Goal: Book appointment/travel/reservation

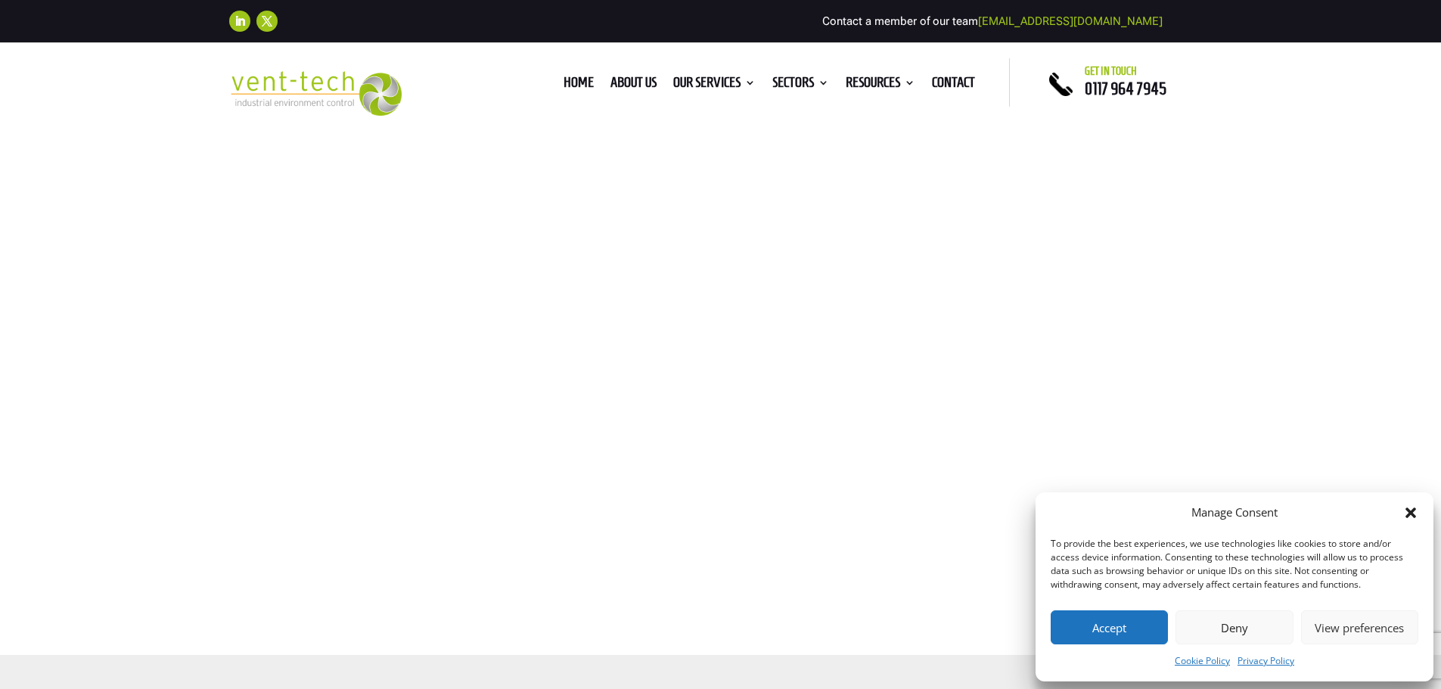
click at [1112, 635] on button "Accept" at bounding box center [1109, 627] width 117 height 34
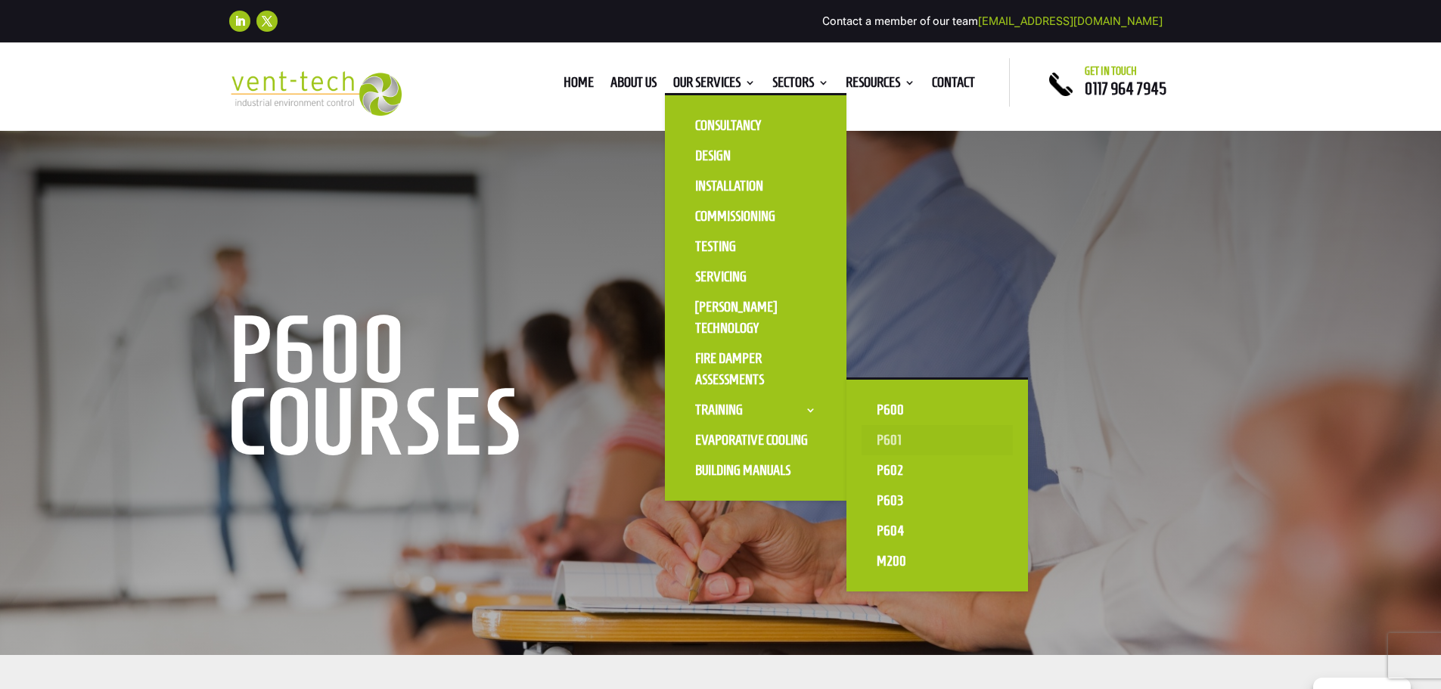
click at [875, 437] on link "P601" at bounding box center [937, 440] width 151 height 30
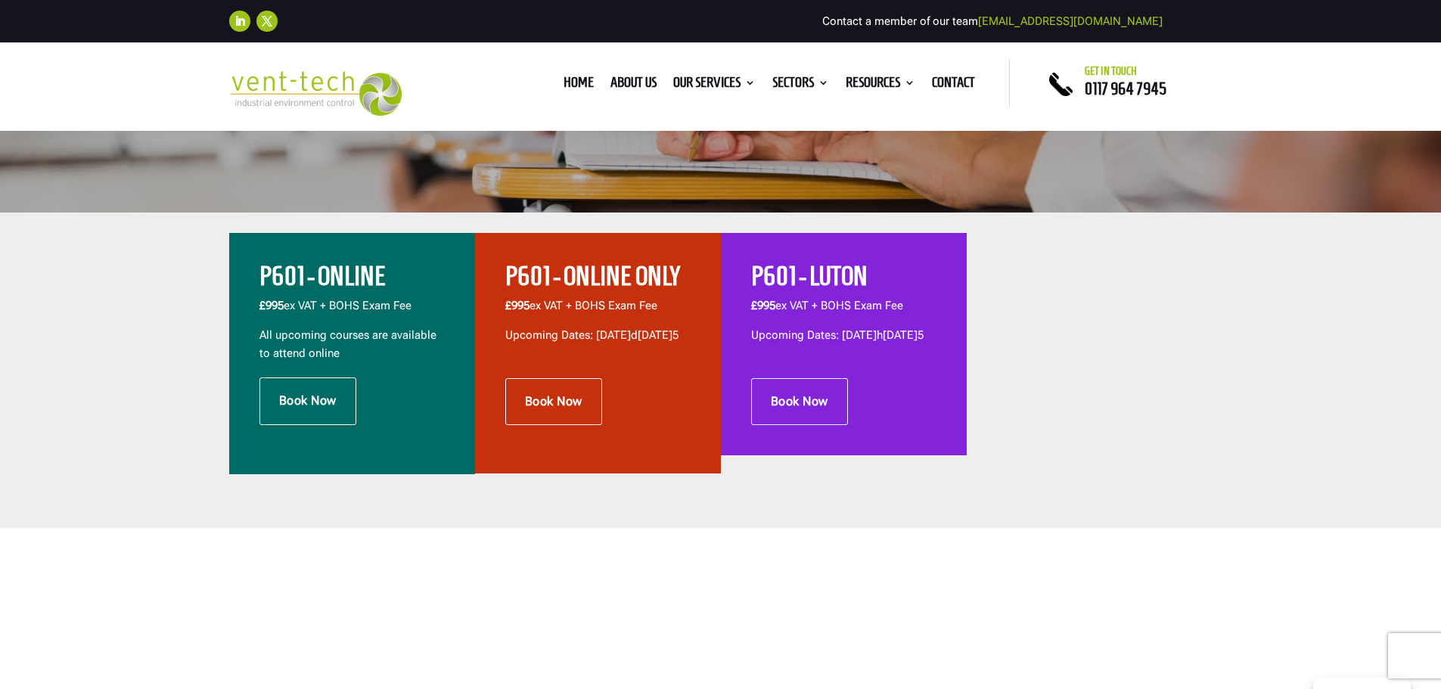
scroll to position [454, 0]
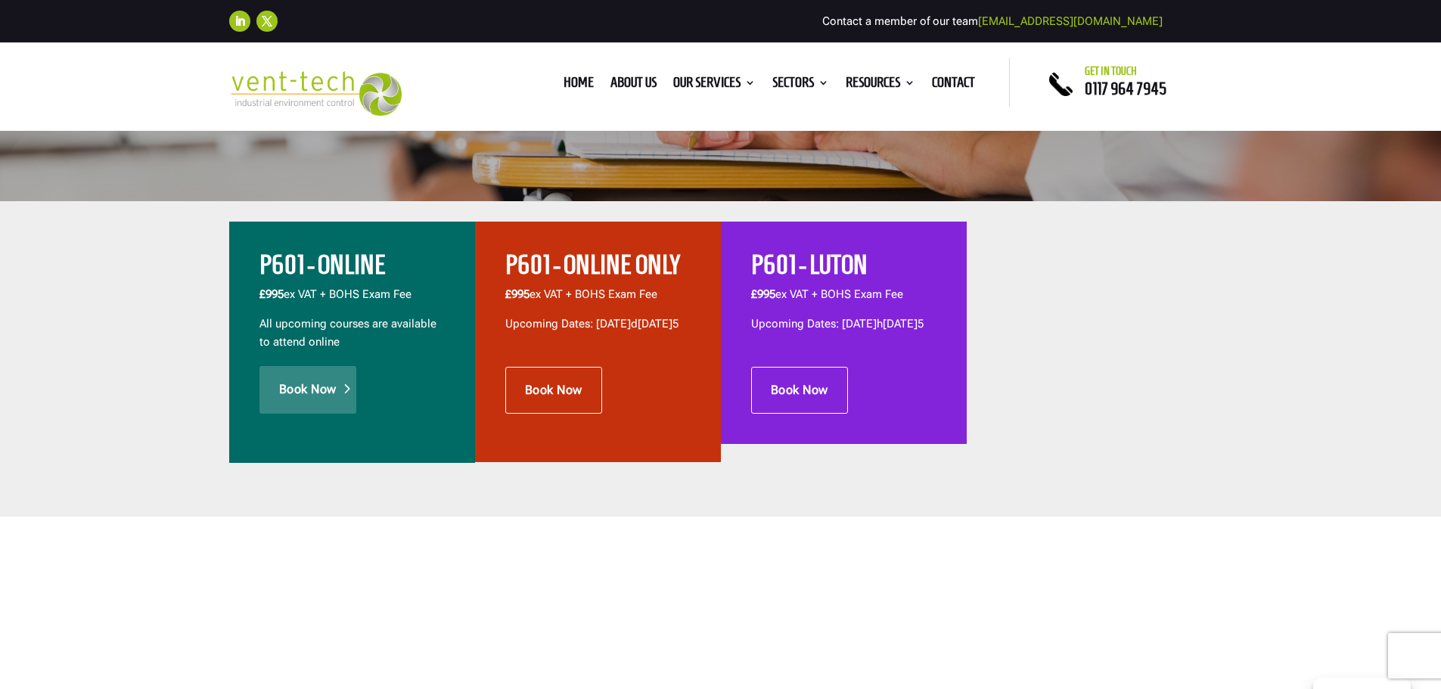
click at [284, 377] on link "Book Now" at bounding box center [307, 389] width 97 height 47
click at [575, 393] on link "Book Now" at bounding box center [553, 390] width 97 height 47
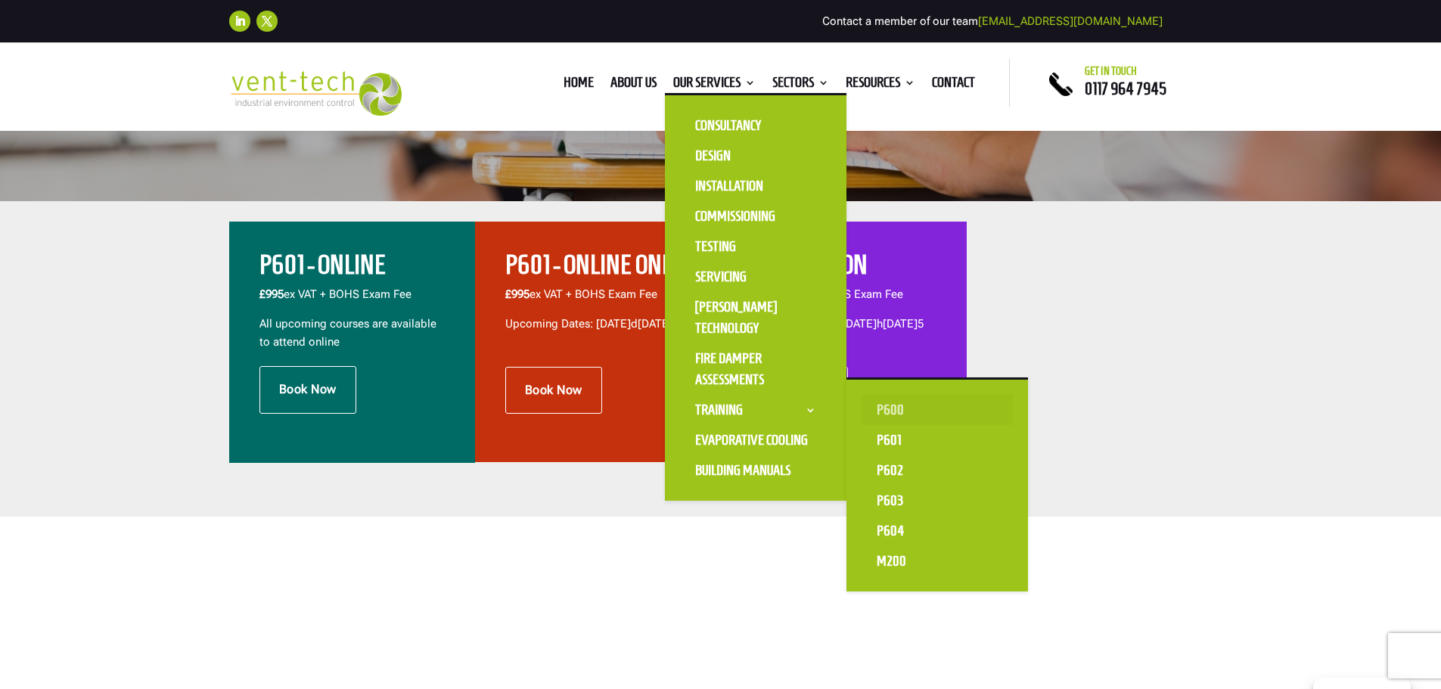
click at [896, 408] on link "P600" at bounding box center [937, 410] width 151 height 30
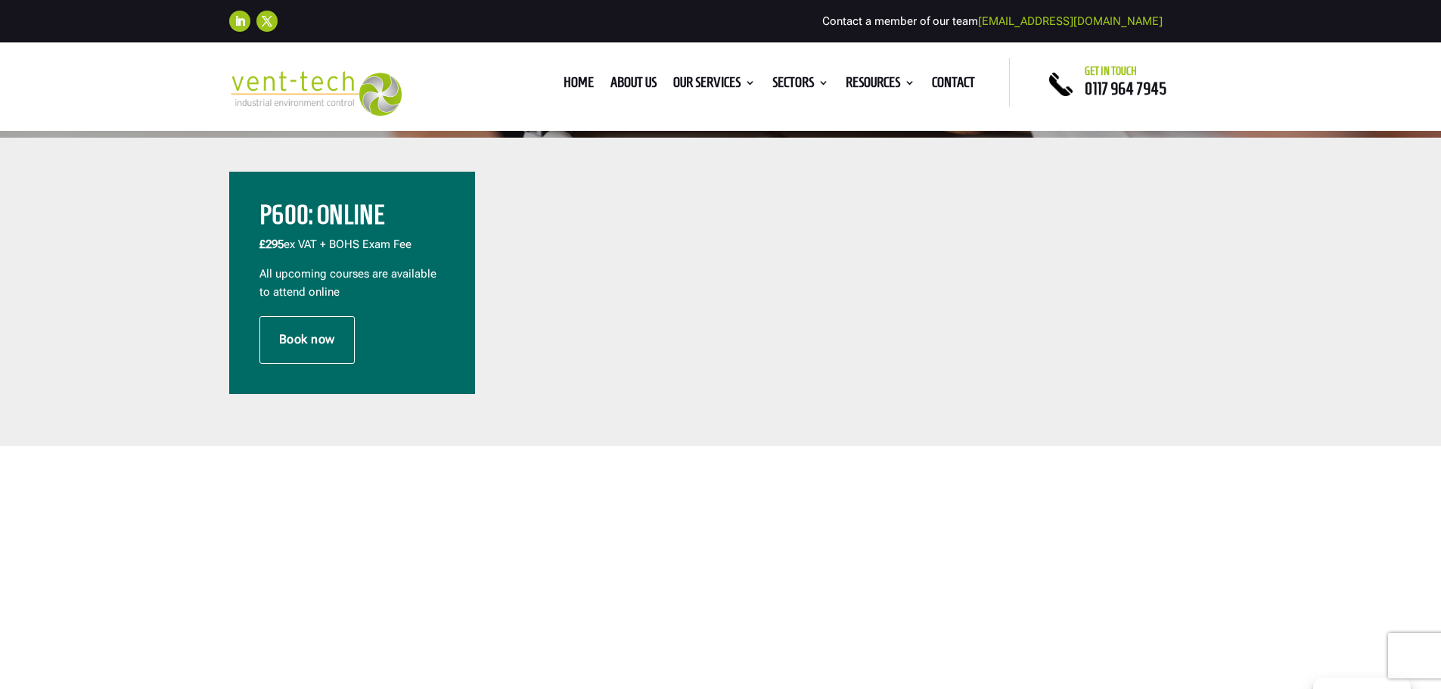
scroll to position [530, 0]
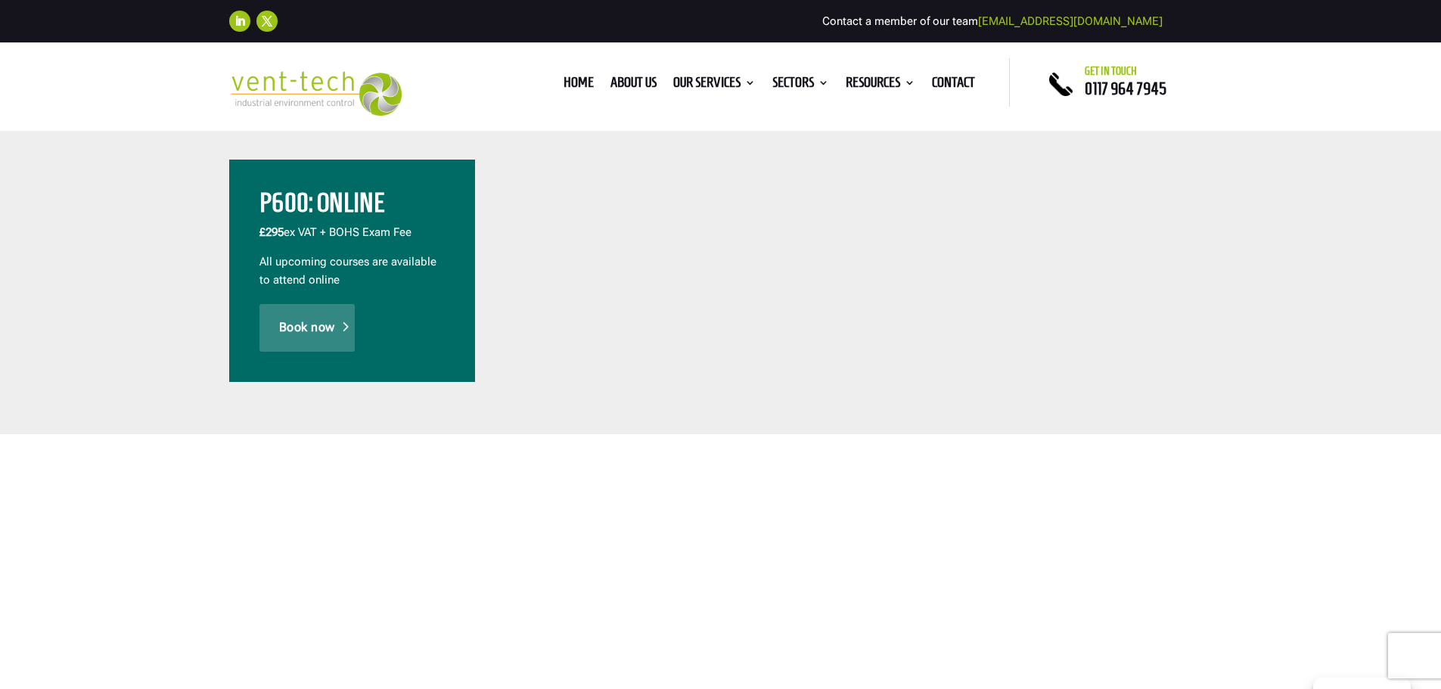
click at [322, 334] on link "Book now" at bounding box center [306, 327] width 95 height 47
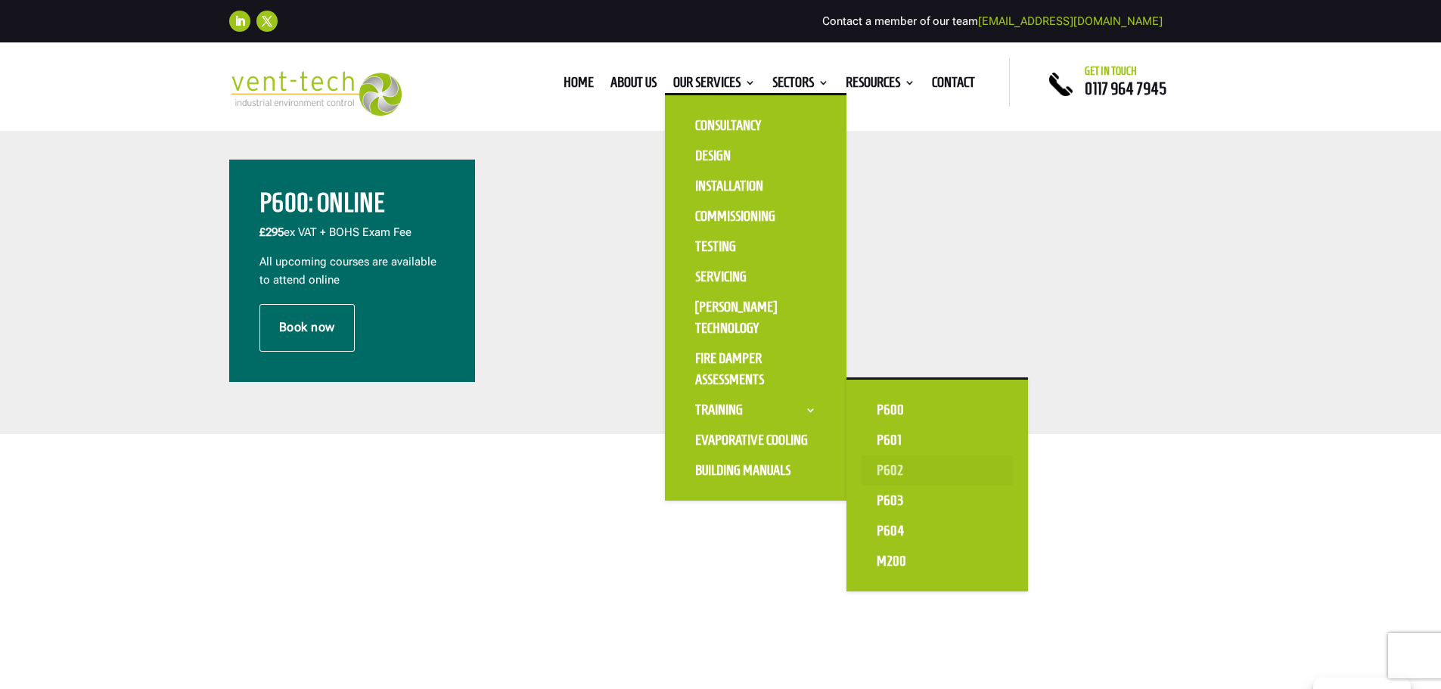
click at [899, 471] on link "P602" at bounding box center [937, 470] width 151 height 30
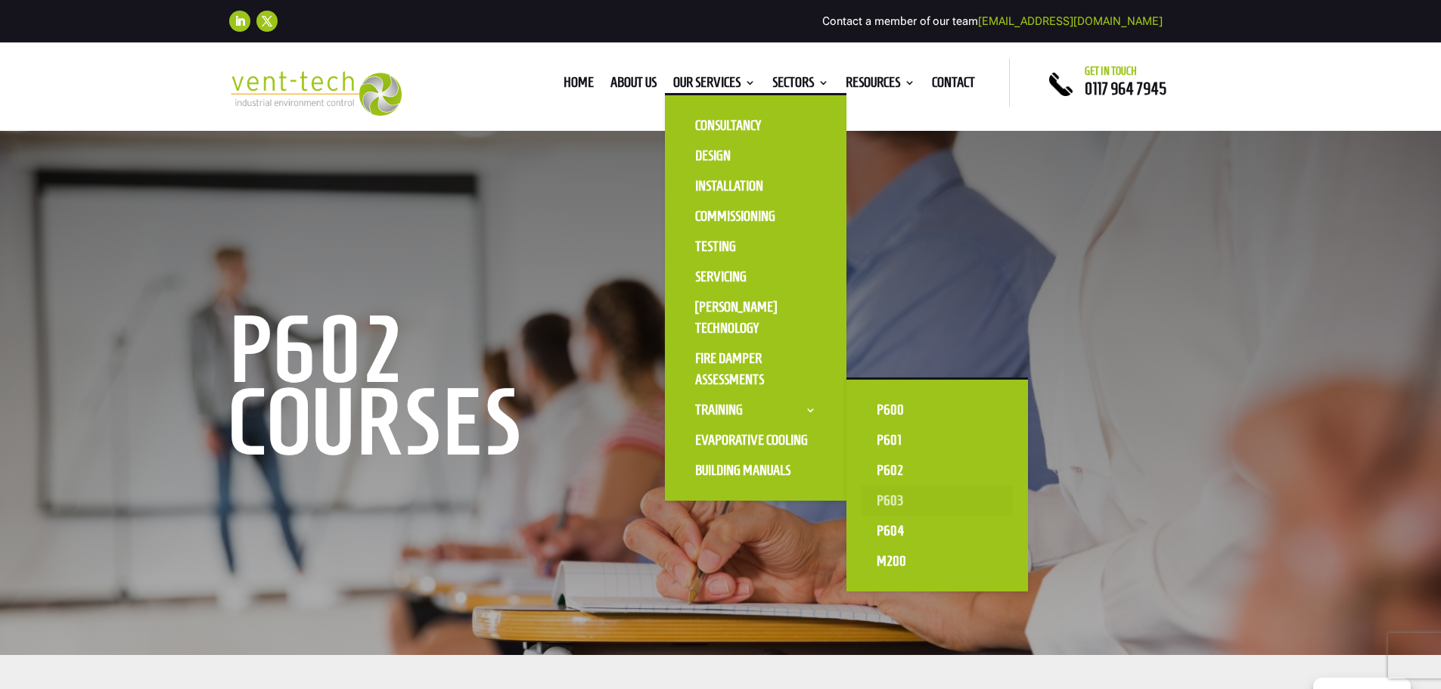
click at [877, 499] on link "P603" at bounding box center [937, 501] width 151 height 30
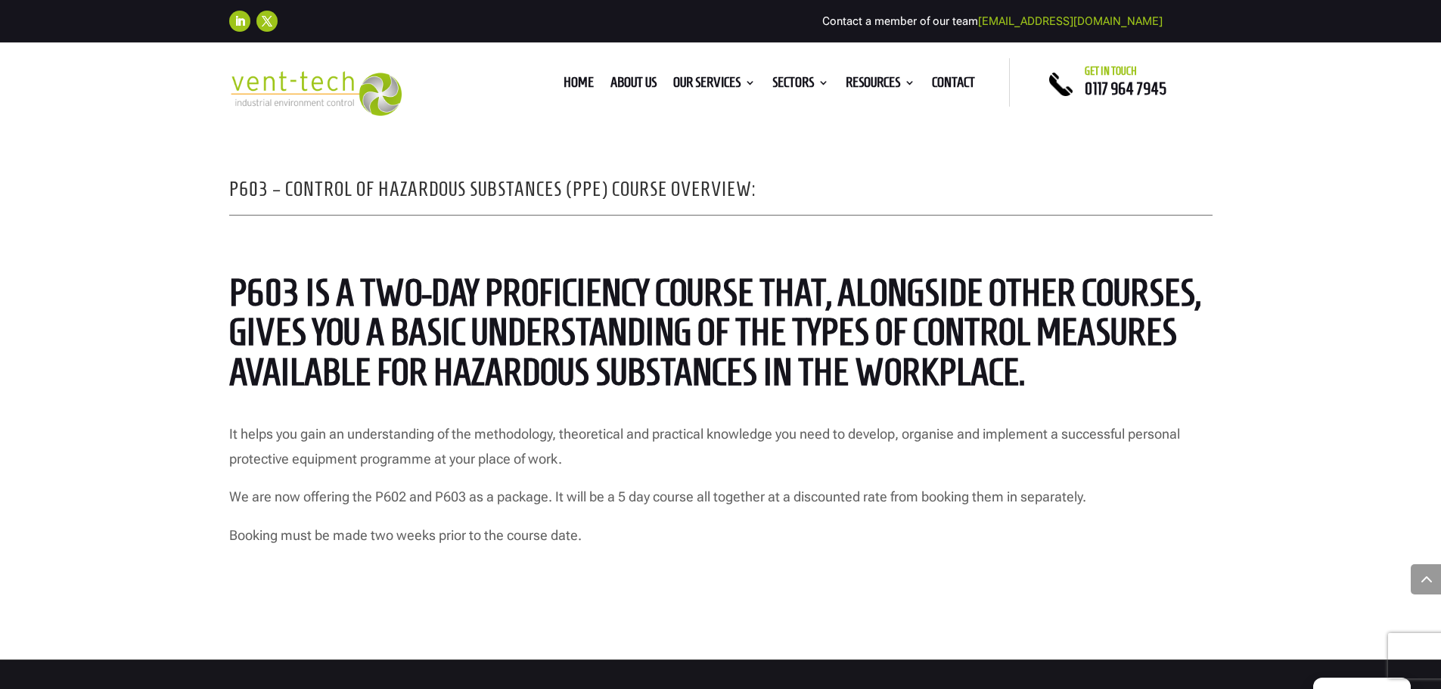
scroll to position [1362, 0]
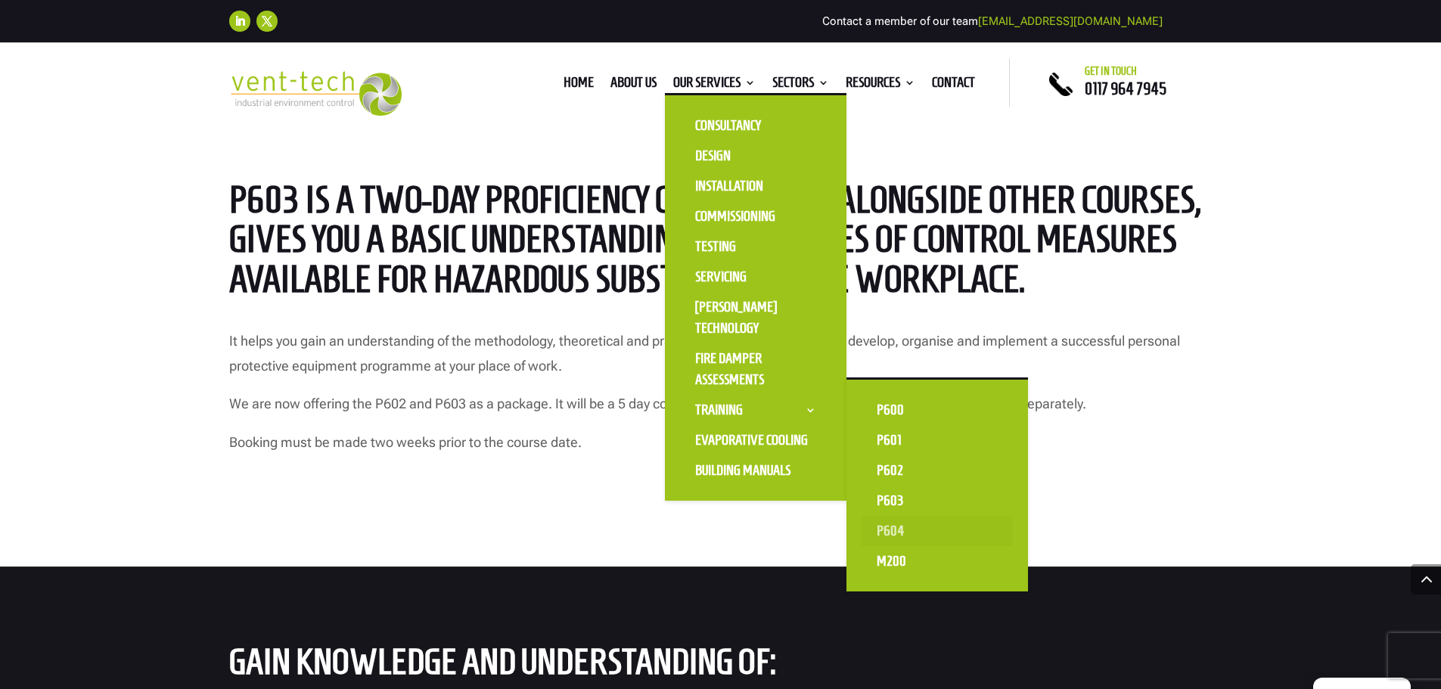
click at [895, 526] on link "P604" at bounding box center [937, 531] width 151 height 30
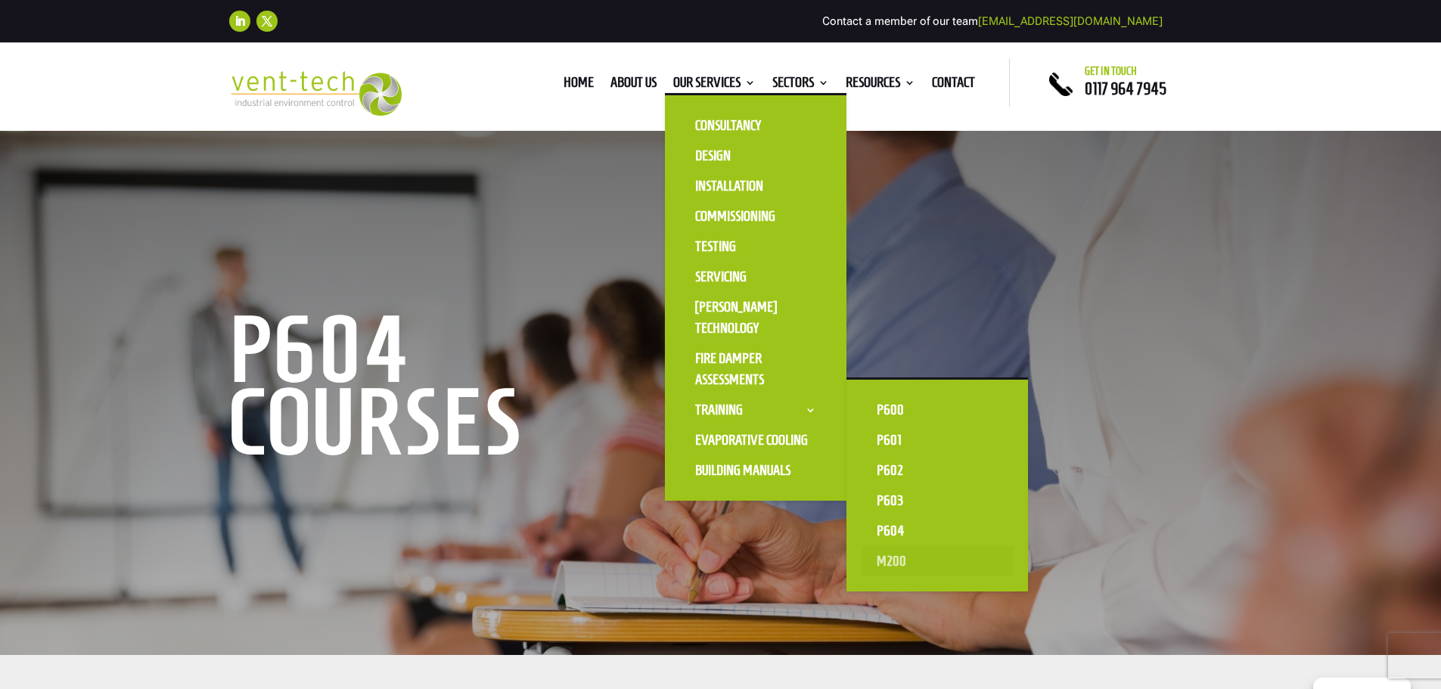
click at [881, 563] on link "M200" at bounding box center [937, 561] width 151 height 30
